Goal: Use online tool/utility: Utilize a website feature to perform a specific function

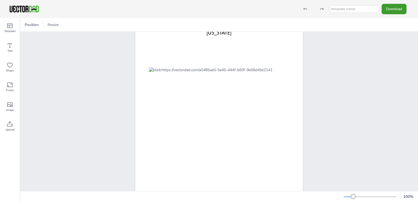
scroll to position [55, 0]
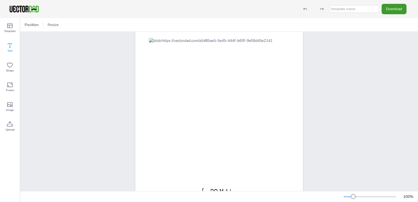
click at [13, 46] on icon at bounding box center [10, 45] width 7 height 7
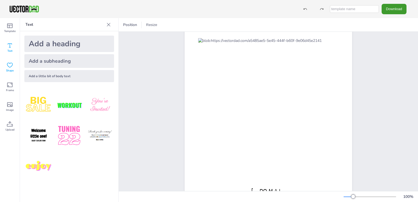
click at [8, 62] on icon at bounding box center [10, 65] width 7 height 7
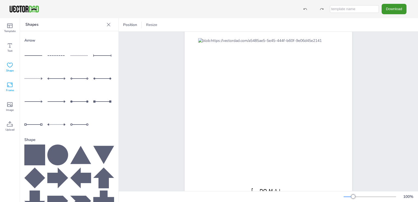
click at [7, 85] on icon at bounding box center [10, 85] width 7 height 7
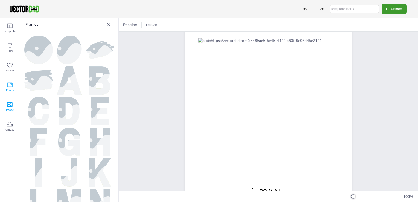
click at [5, 109] on div "Image" at bounding box center [10, 107] width 20 height 20
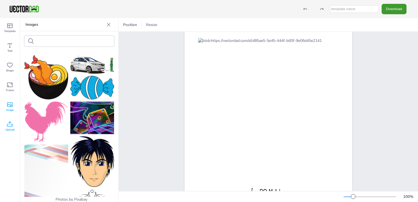
click at [10, 123] on icon at bounding box center [10, 124] width 7 height 7
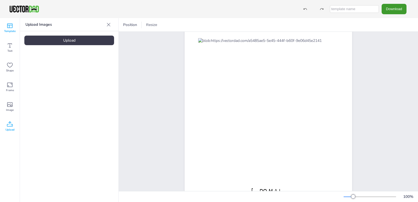
click at [10, 30] on span "Template" at bounding box center [9, 31] width 11 height 4
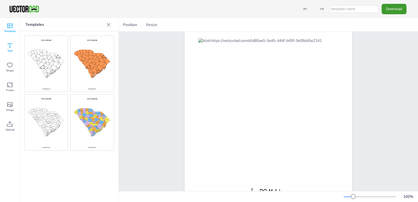
click at [8, 45] on icon at bounding box center [10, 45] width 7 height 7
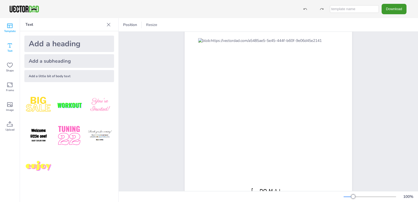
click at [12, 28] on icon at bounding box center [10, 25] width 7 height 7
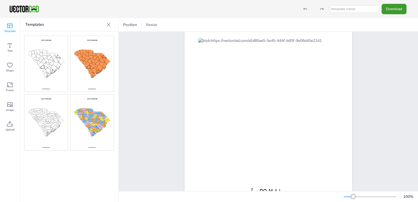
click at [95, 129] on img at bounding box center [92, 122] width 43 height 56
click at [145, 65] on div "[DOMAIN_NAME] [US_STATE]" at bounding box center [268, 93] width 299 height 233
click at [7, 107] on icon at bounding box center [10, 104] width 7 height 7
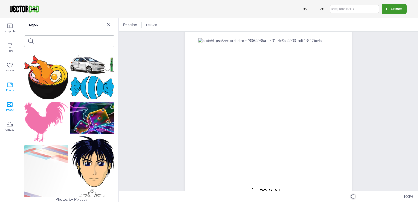
click at [12, 84] on icon at bounding box center [9, 85] width 5 height 5
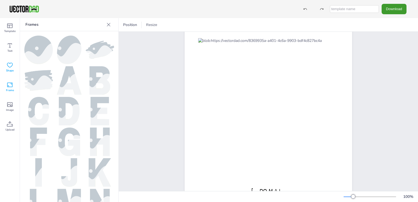
click at [10, 66] on icon at bounding box center [10, 65] width 7 height 7
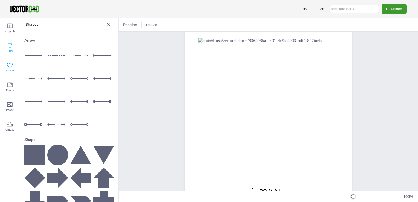
click at [11, 49] on span "Text" at bounding box center [9, 51] width 5 height 4
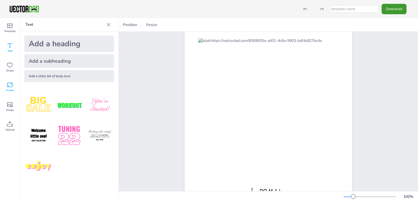
click at [3, 77] on div "Frame" at bounding box center [10, 87] width 20 height 20
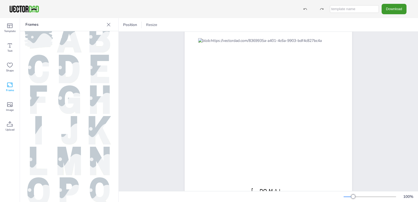
scroll to position [82, 0]
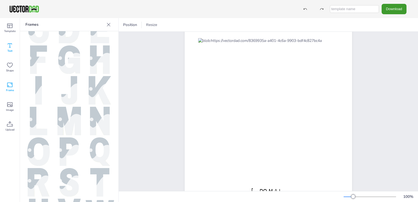
click at [12, 47] on icon at bounding box center [10, 45] width 7 height 7
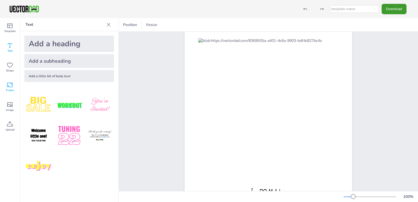
click at [8, 88] on icon at bounding box center [10, 85] width 7 height 7
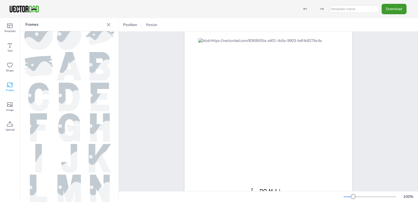
scroll to position [0, 0]
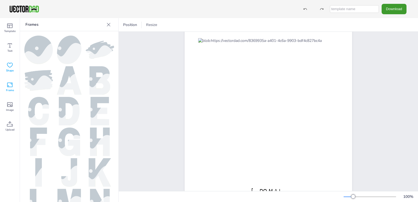
click at [12, 63] on icon at bounding box center [10, 65] width 6 height 5
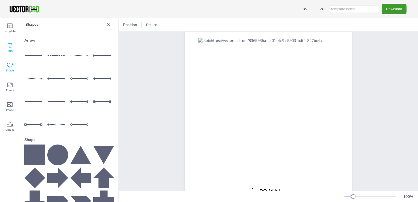
click at [7, 48] on icon at bounding box center [10, 45] width 7 height 7
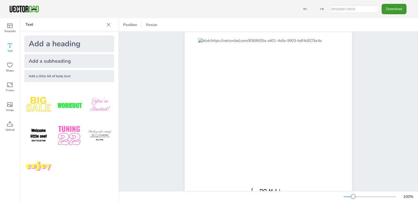
click at [8, 39] on div "Text" at bounding box center [10, 48] width 20 height 20
click at [10, 31] on span "Template" at bounding box center [9, 31] width 11 height 4
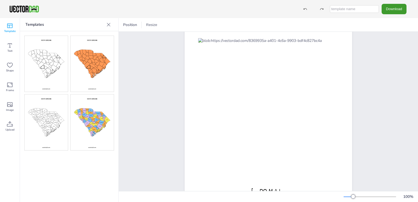
drag, startPoint x: 53, startPoint y: 104, endPoint x: 53, endPoint y: 101, distance: 3.4
click at [53, 104] on img at bounding box center [46, 122] width 43 height 56
click at [169, 115] on div "[DOMAIN_NAME] [US_STATE]" at bounding box center [268, 93] width 214 height 233
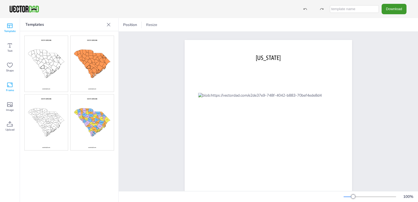
click at [8, 88] on icon at bounding box center [10, 85] width 7 height 7
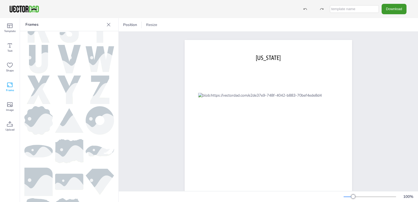
scroll to position [245, 0]
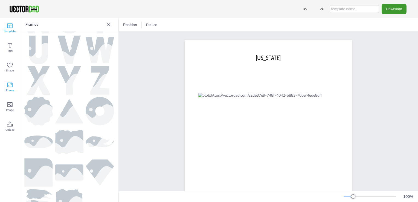
click at [9, 29] on span "Template" at bounding box center [9, 31] width 11 height 4
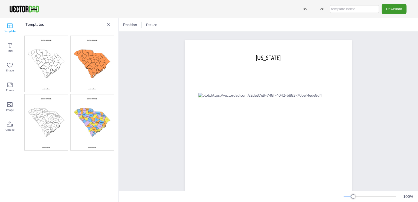
click at [42, 124] on img at bounding box center [46, 122] width 43 height 56
click at [94, 66] on img at bounding box center [92, 64] width 43 height 56
click at [96, 121] on img at bounding box center [92, 122] width 43 height 56
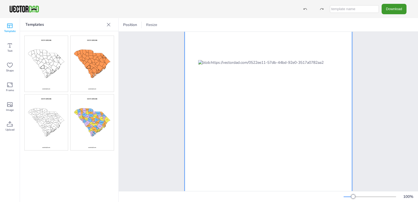
scroll to position [78, 0]
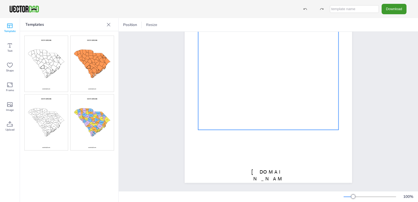
click at [321, 63] on div at bounding box center [268, 74] width 140 height 110
click at [53, 110] on img at bounding box center [46, 122] width 43 height 56
click at [307, 62] on div at bounding box center [268, 74] width 140 height 110
click at [325, 61] on div at bounding box center [268, 74] width 140 height 110
click at [126, 22] on div at bounding box center [125, 25] width 7 height 7
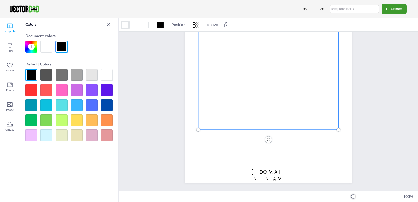
click at [75, 109] on div at bounding box center [77, 105] width 12 height 12
click at [127, 26] on div at bounding box center [125, 25] width 7 height 7
click at [299, 85] on div at bounding box center [268, 74] width 140 height 110
click at [303, 7] on div at bounding box center [305, 9] width 10 height 10
click at [324, 63] on div at bounding box center [268, 74] width 140 height 110
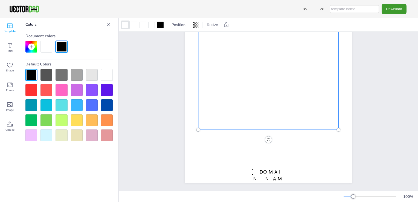
click at [77, 107] on div at bounding box center [77, 105] width 12 height 12
click at [307, 6] on div at bounding box center [305, 9] width 10 height 10
click at [319, 65] on div at bounding box center [268, 74] width 140 height 110
click at [321, 61] on div at bounding box center [268, 74] width 140 height 110
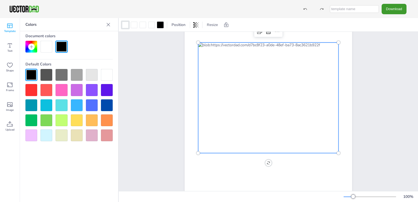
scroll to position [0, 0]
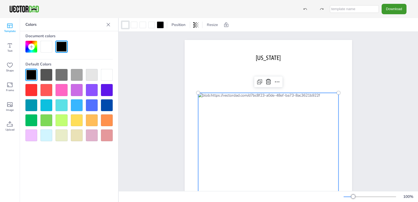
click at [326, 136] on div at bounding box center [268, 148] width 140 height 110
click at [33, 88] on div at bounding box center [31, 90] width 12 height 12
click at [321, 144] on div at bounding box center [268, 148] width 140 height 110
click at [77, 102] on div at bounding box center [77, 105] width 12 height 12
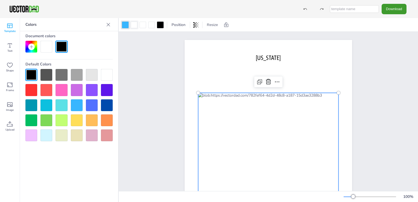
click at [135, 27] on div at bounding box center [134, 25] width 7 height 7
click at [307, 10] on icon at bounding box center [305, 9] width 4 height 4
click at [329, 137] on div at bounding box center [268, 148] width 140 height 110
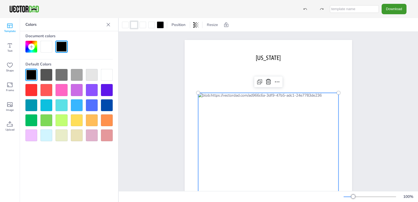
click at [35, 103] on div at bounding box center [31, 105] width 12 height 12
click at [310, 10] on div at bounding box center [305, 9] width 10 height 10
click at [14, 28] on div "Template" at bounding box center [10, 28] width 20 height 20
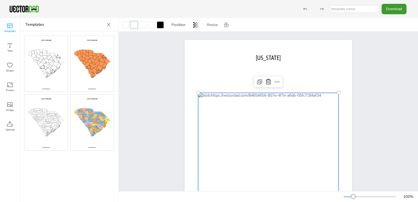
click at [89, 115] on img at bounding box center [92, 122] width 43 height 56
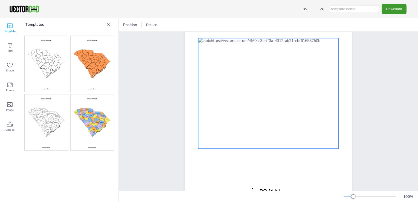
click at [315, 95] on div at bounding box center [268, 93] width 140 height 110
click at [314, 97] on div at bounding box center [268, 93] width 140 height 110
click at [150, 25] on div at bounding box center [151, 25] width 7 height 7
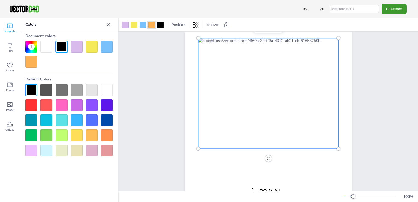
click at [50, 49] on div at bounding box center [46, 47] width 12 height 12
click at [30, 64] on div at bounding box center [31, 62] width 12 height 12
click at [125, 24] on div at bounding box center [125, 25] width 7 height 7
click at [108, 51] on div at bounding box center [107, 47] width 12 height 12
click at [153, 23] on div at bounding box center [151, 25] width 7 height 7
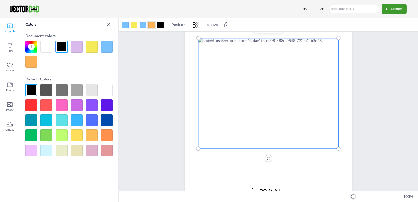
click at [111, 42] on div at bounding box center [107, 47] width 12 height 12
click at [134, 23] on div at bounding box center [134, 25] width 7 height 7
click at [109, 45] on div at bounding box center [107, 47] width 12 height 12
click at [304, 95] on div at bounding box center [268, 93] width 140 height 110
click at [325, 83] on div at bounding box center [268, 93] width 140 height 110
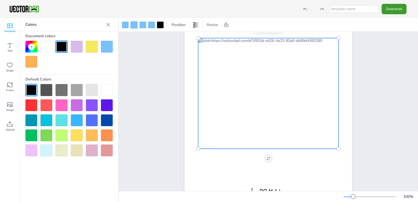
drag, startPoint x: 314, startPoint y: 98, endPoint x: 302, endPoint y: 94, distance: 13.1
click at [313, 98] on div at bounding box center [268, 93] width 140 height 110
click at [306, 7] on div at bounding box center [305, 9] width 10 height 10
click at [305, 8] on icon at bounding box center [305, 9] width 4 height 4
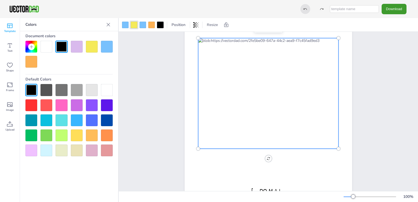
click at [305, 8] on div at bounding box center [305, 9] width 10 height 10
click at [306, 8] on icon at bounding box center [305, 9] width 3 height 2
click at [11, 63] on icon at bounding box center [10, 65] width 6 height 5
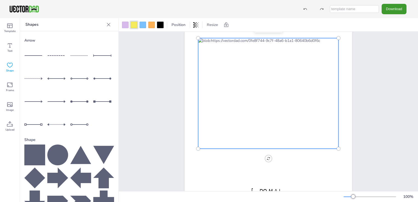
click at [36, 56] on div at bounding box center [34, 55] width 21 height 21
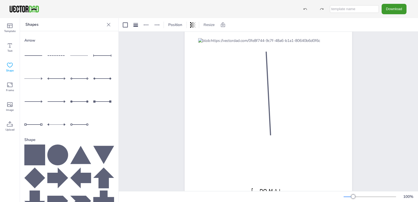
drag, startPoint x: 265, startPoint y: 105, endPoint x: 342, endPoint y: 89, distance: 78.9
drag, startPoint x: 259, startPoint y: 51, endPoint x: 283, endPoint y: 102, distance: 56.1
click at [283, 102] on div at bounding box center [284, 101] width 5 height 5
drag, startPoint x: 287, startPoint y: 121, endPoint x: 297, endPoint y: 118, distance: 10.6
drag, startPoint x: 277, startPoint y: 107, endPoint x: 307, endPoint y: 80, distance: 41.1
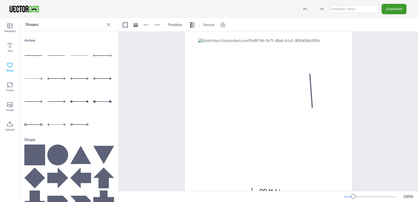
click at [307, 80] on div at bounding box center [311, 90] width 11 height 35
drag, startPoint x: 311, startPoint y: 107, endPoint x: 305, endPoint y: 106, distance: 5.8
click at [305, 106] on div at bounding box center [306, 106] width 5 height 5
click at [308, 72] on div at bounding box center [309, 71] width 5 height 5
click at [307, 60] on icon at bounding box center [308, 60] width 7 height 7
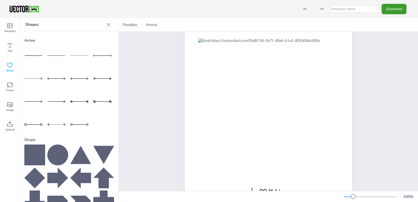
click at [10, 69] on span "Shape" at bounding box center [10, 70] width 8 height 4
click at [8, 87] on icon at bounding box center [9, 85] width 5 height 5
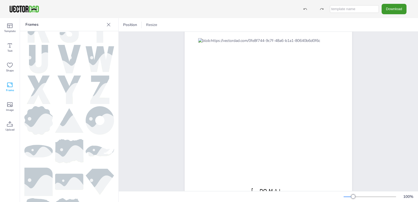
scroll to position [245, 0]
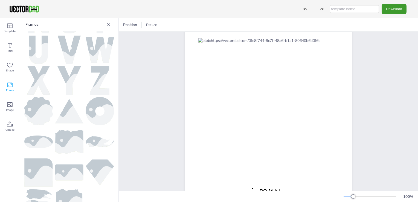
click at [41, 158] on img at bounding box center [38, 172] width 28 height 28
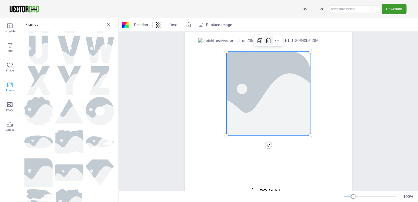
click at [266, 43] on icon at bounding box center [268, 40] width 5 height 5
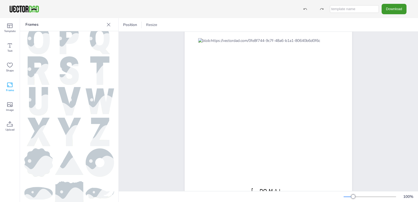
scroll to position [163, 0]
